Goal: Use online tool/utility: Utilize a website feature to perform a specific function

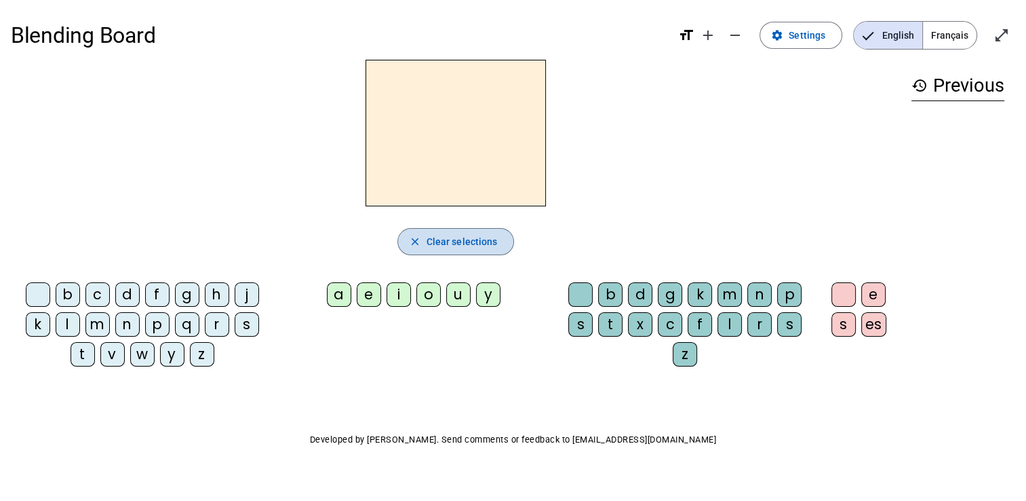
click at [446, 240] on span "Clear selections" at bounding box center [462, 241] width 71 height 16
click at [71, 328] on div "l" at bounding box center [68, 324] width 24 height 24
click at [85, 353] on div "t" at bounding box center [83, 354] width 24 height 24
click at [958, 39] on span "Français" at bounding box center [950, 35] width 54 height 27
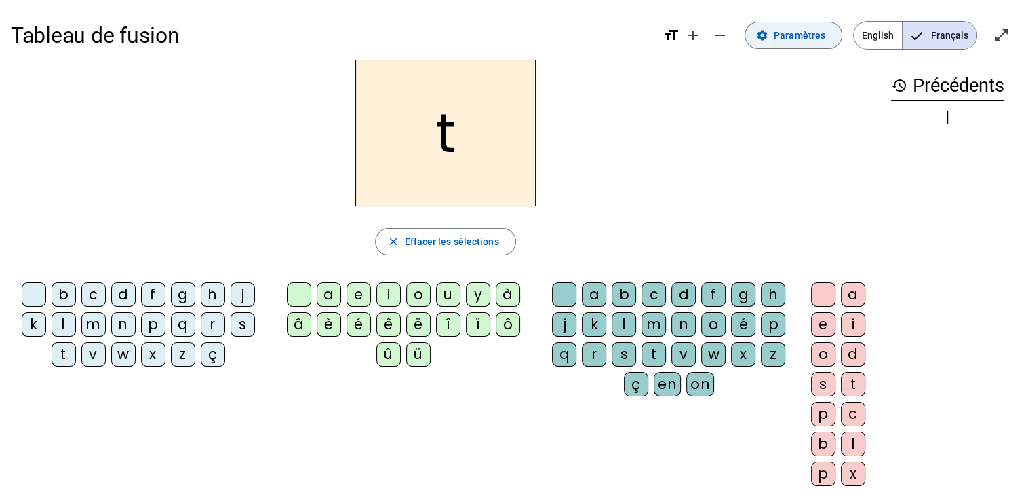
click at [786, 34] on span "Paramètres" at bounding box center [800, 35] width 52 height 16
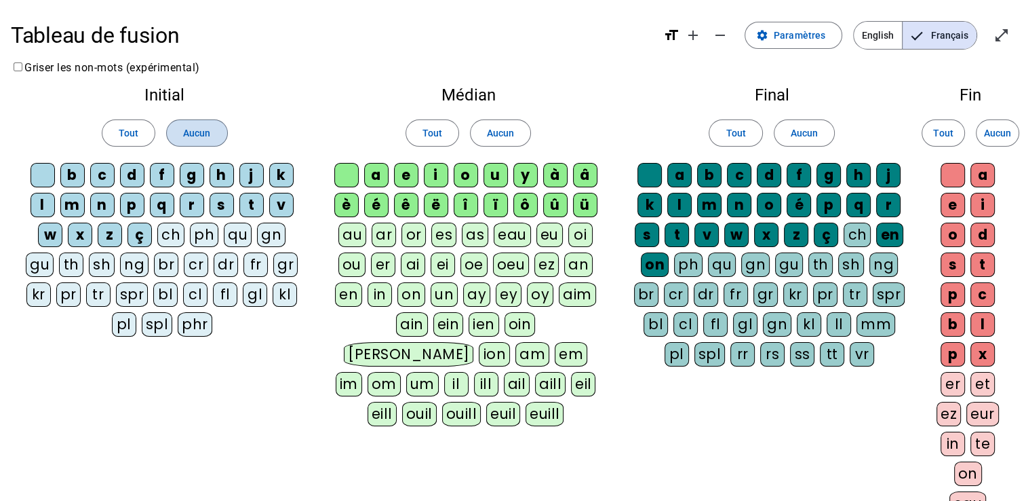
click at [179, 136] on span at bounding box center [197, 133] width 60 height 33
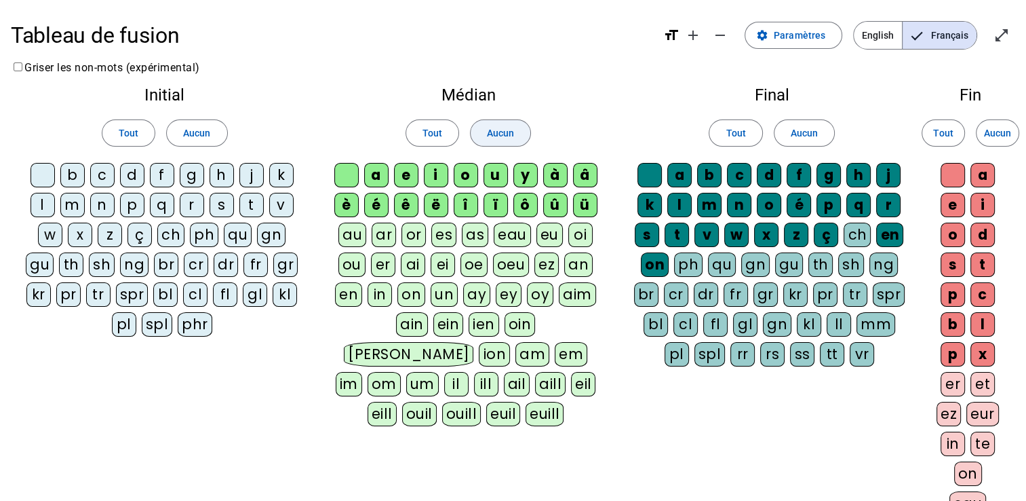
click at [487, 130] on span "Aucun" at bounding box center [500, 133] width 27 height 16
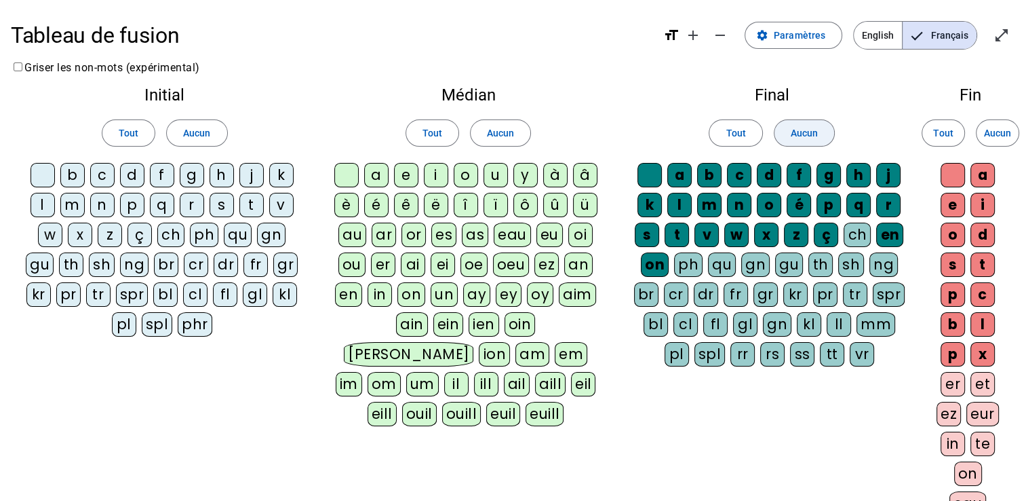
click at [809, 133] on span "Aucun" at bounding box center [804, 133] width 27 height 16
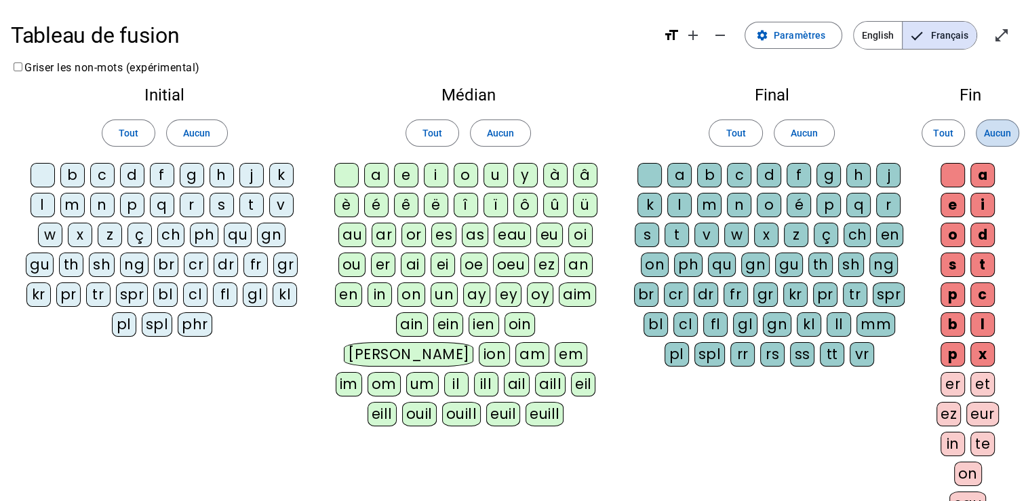
click at [1009, 130] on span "Aucun" at bounding box center [997, 133] width 27 height 16
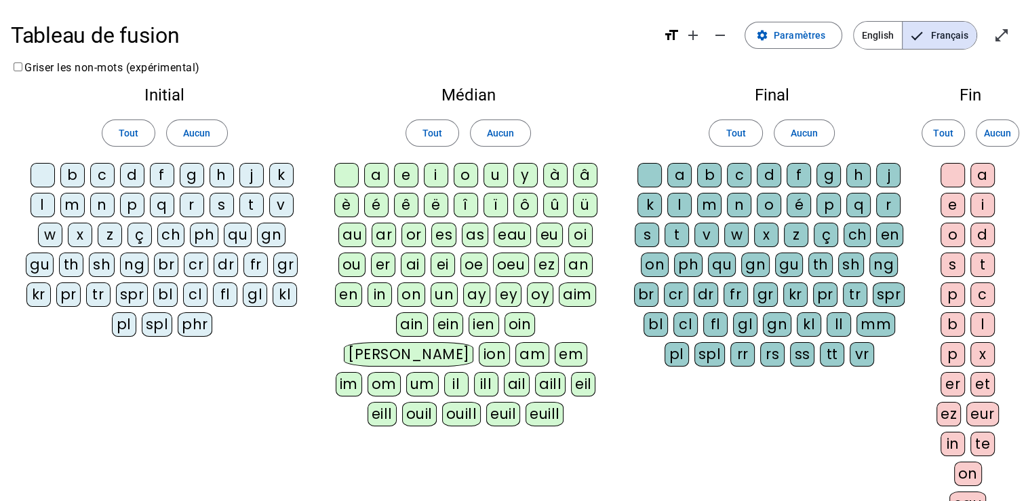
click at [40, 205] on div "l" at bounding box center [43, 205] width 24 height 24
click at [248, 205] on div "t" at bounding box center [251, 205] width 24 height 24
click at [134, 170] on div "d" at bounding box center [132, 175] width 24 height 24
click at [380, 178] on div "a" at bounding box center [376, 175] width 24 height 24
click at [408, 178] on div "e" at bounding box center [406, 175] width 24 height 24
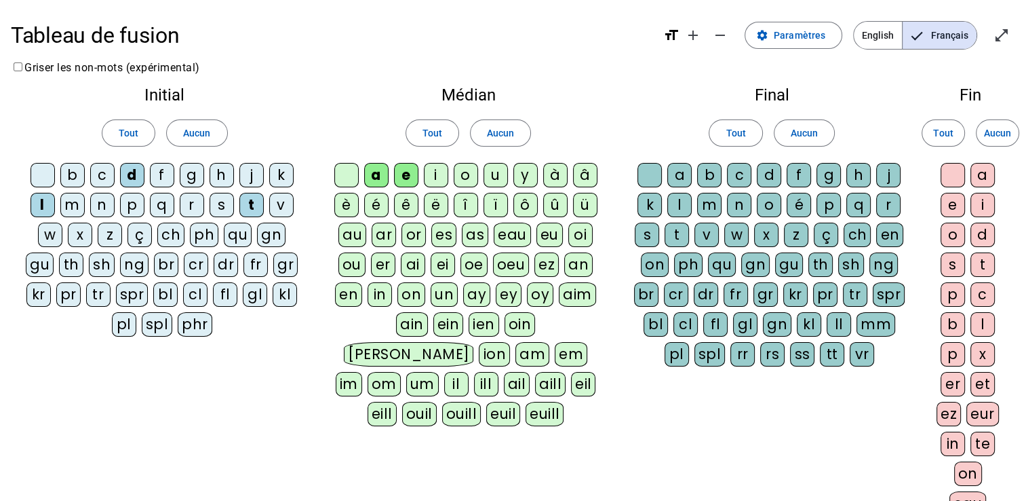
click at [490, 179] on div "u" at bounding box center [496, 175] width 24 height 24
click at [682, 172] on div "a" at bounding box center [679, 175] width 24 height 24
click at [768, 178] on div "d" at bounding box center [769, 175] width 24 height 24
click at [680, 212] on div "l" at bounding box center [679, 205] width 24 height 24
click at [682, 235] on div "t" at bounding box center [677, 234] width 24 height 24
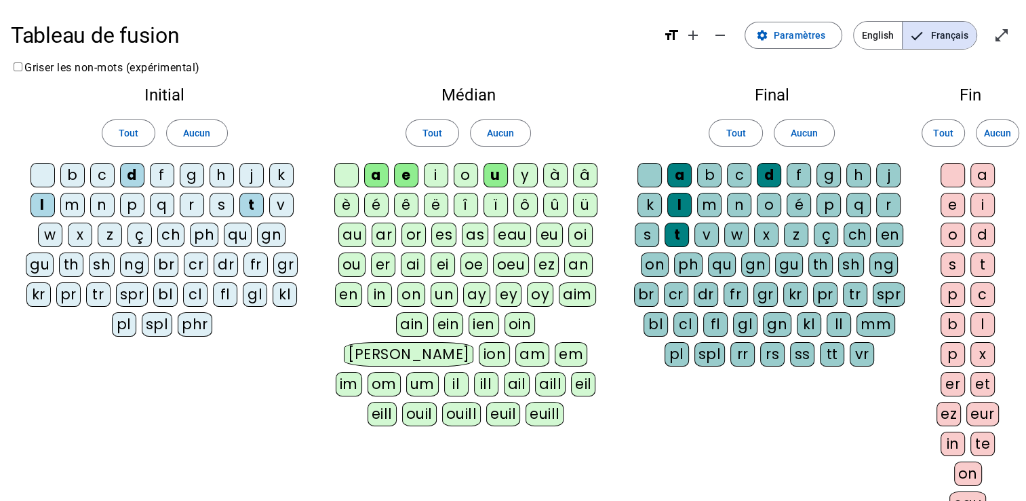
click at [979, 180] on div "a" at bounding box center [983, 175] width 24 height 24
click at [966, 196] on letter-bubble "e" at bounding box center [956, 208] width 30 height 30
click at [962, 200] on div "e" at bounding box center [953, 205] width 24 height 24
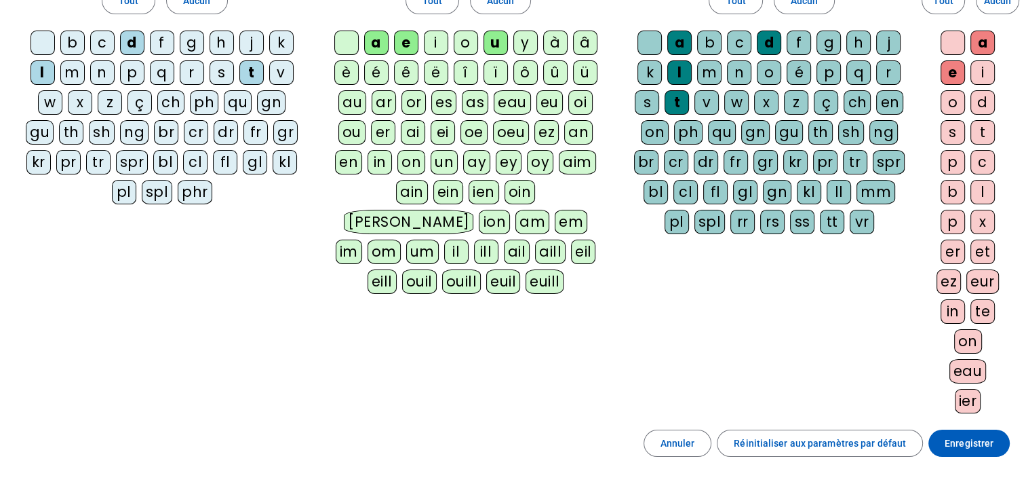
scroll to position [132, 0]
click at [977, 189] on div "l" at bounding box center [983, 192] width 24 height 24
click at [977, 137] on div "t" at bounding box center [983, 133] width 24 height 24
click at [979, 100] on div "d" at bounding box center [983, 103] width 24 height 24
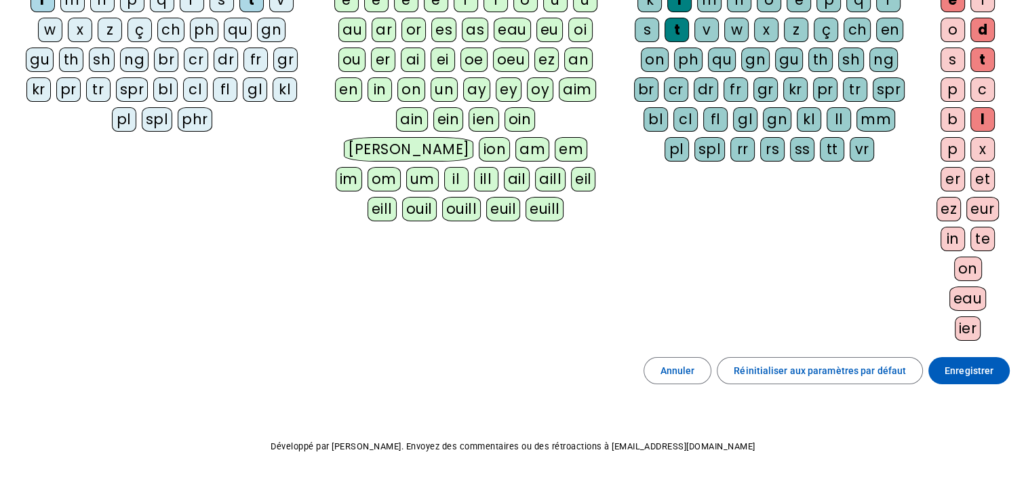
scroll to position [227, 0]
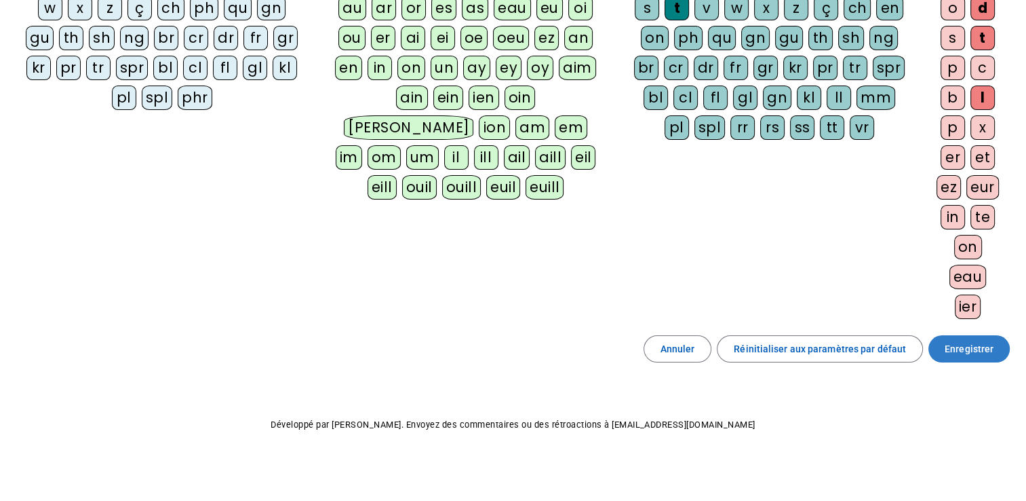
click at [971, 359] on span at bounding box center [969, 348] width 81 height 33
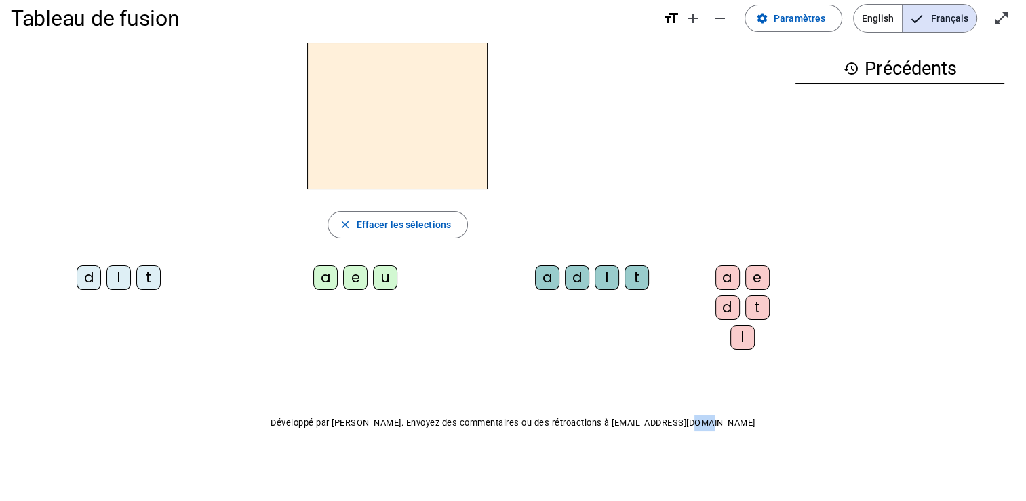
click at [971, 359] on div "Tableau de fusion format_size add remove settings Paramètres English Français o…" at bounding box center [513, 243] width 1026 height 520
drag, startPoint x: 971, startPoint y: 359, endPoint x: 871, endPoint y: 261, distance: 140.5
click at [871, 261] on div "history Précédents" at bounding box center [900, 191] width 231 height 296
click at [115, 275] on div "l" at bounding box center [118, 277] width 24 height 24
click at [315, 276] on div "a" at bounding box center [325, 277] width 24 height 24
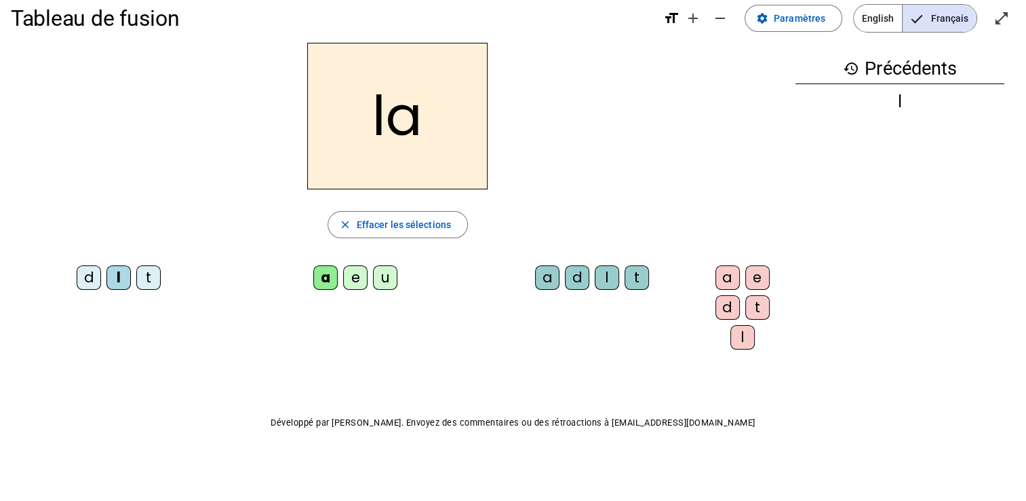
click at [343, 280] on div "e" at bounding box center [355, 277] width 24 height 24
click at [373, 279] on div "u" at bounding box center [385, 277] width 24 height 24
click at [136, 278] on div "t" at bounding box center [148, 277] width 24 height 24
click at [345, 284] on div "e" at bounding box center [355, 277] width 24 height 24
click at [313, 278] on div "a" at bounding box center [325, 277] width 24 height 24
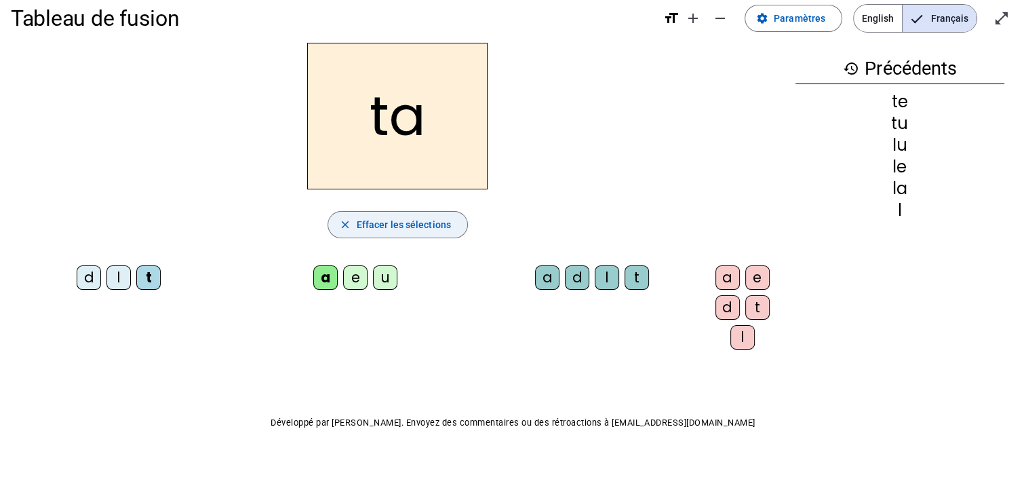
click at [357, 229] on span "Effacer les sélections" at bounding box center [404, 224] width 94 height 16
